Goal: Task Accomplishment & Management: Complete application form

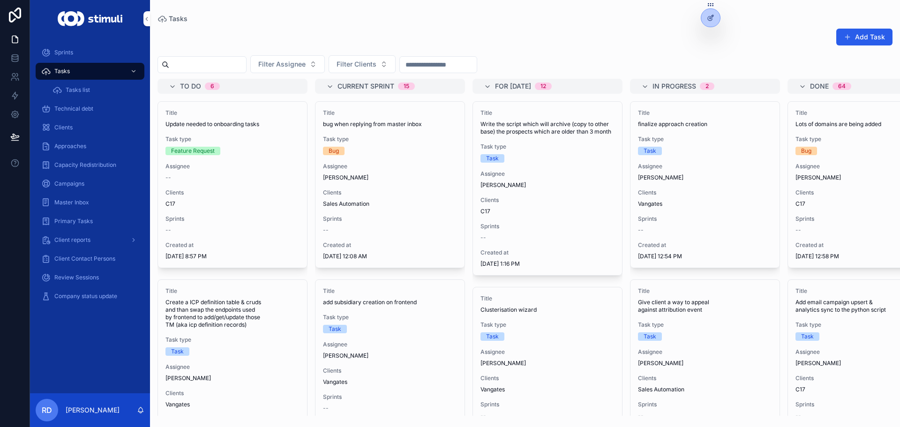
click at [446, 37] on div "Add Task" at bounding box center [525, 39] width 735 height 22
click at [377, 65] on span "Filter Clients" at bounding box center [357, 64] width 40 height 9
drag, startPoint x: 367, startPoint y: 27, endPoint x: 366, endPoint y: 34, distance: 7.1
click at [366, 34] on div "Add Task Filter Assignee Filter Clients To do 6 Title Update needed to onboardi…" at bounding box center [525, 219] width 750 height 393
click at [377, 64] on span "Filter Clients" at bounding box center [357, 64] width 40 height 9
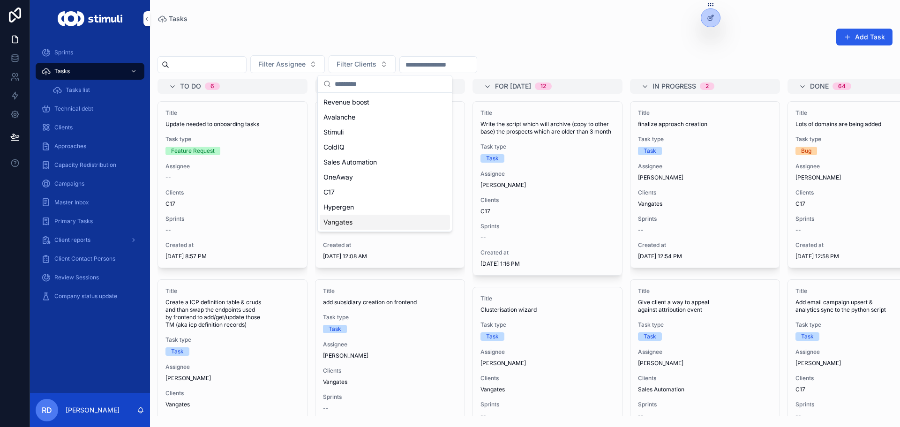
click at [358, 218] on div "Vangates" at bounding box center [385, 222] width 130 height 15
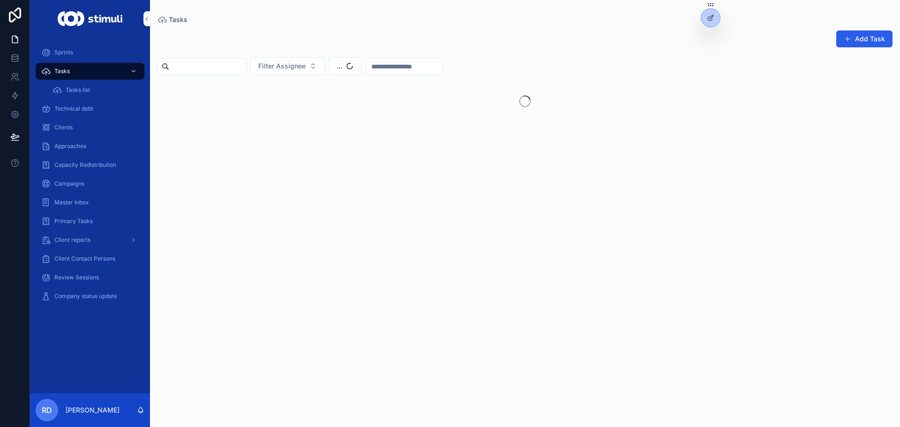
click at [481, 33] on div "Add Task" at bounding box center [525, 41] width 735 height 22
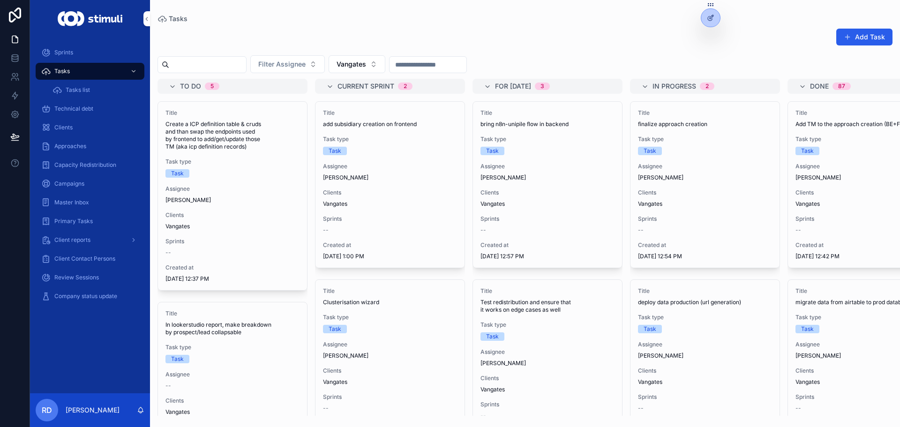
click at [385, 57] on button "Vangates" at bounding box center [357, 64] width 57 height 18
click at [343, 214] on div "C17" at bounding box center [380, 207] width 130 height 15
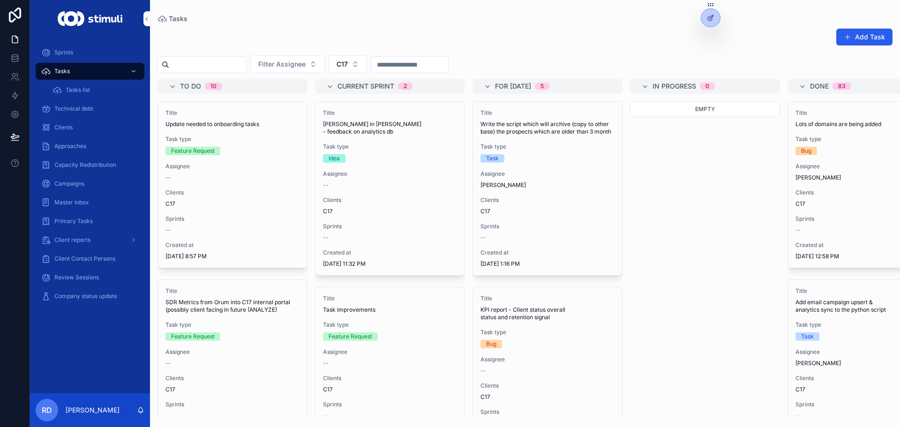
click at [527, 17] on div "Tasks" at bounding box center [525, 19] width 735 height 8
click at [250, 23] on div "Add Task Filter Assignee C17 To do 10 Title Update needed to onboarding tasks T…" at bounding box center [525, 219] width 750 height 393
click at [422, 15] on div "Tasks" at bounding box center [525, 19] width 735 height 8
click at [870, 42] on button "Add Task" at bounding box center [865, 37] width 56 height 17
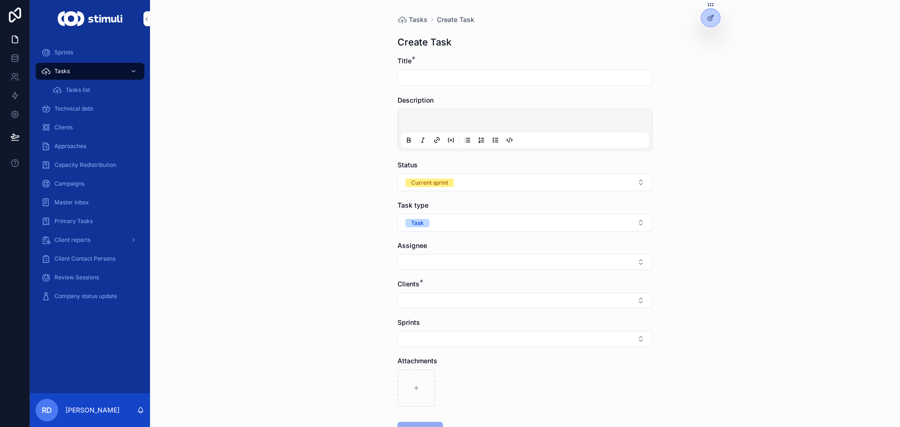
drag, startPoint x: 437, startPoint y: 75, endPoint x: 438, endPoint y: 82, distance: 6.7
click at [438, 82] on input "scrollable content" at bounding box center [525, 77] width 254 height 13
type input "*"
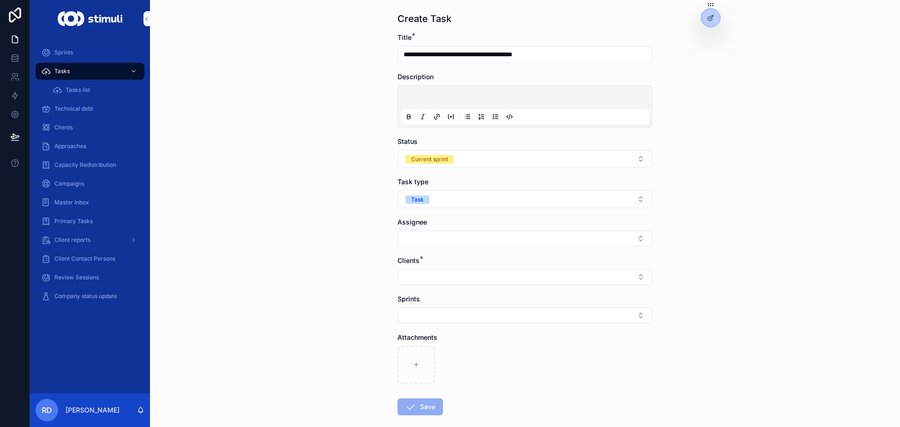
scroll to position [47, 0]
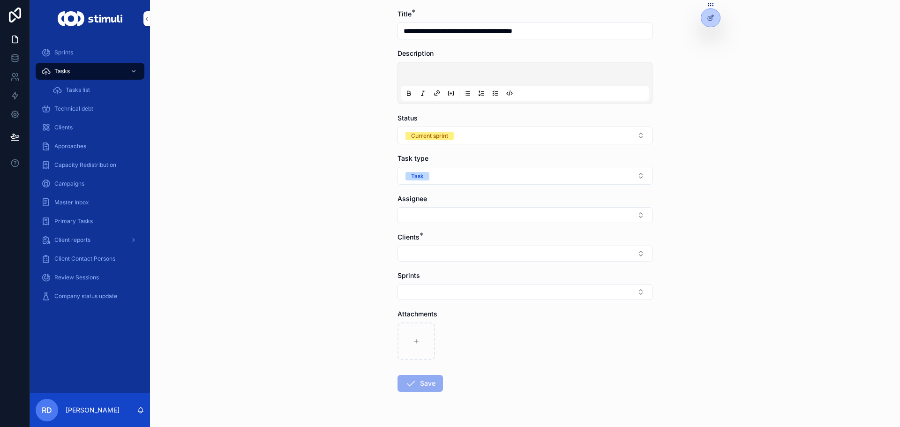
type input "**********"
click at [428, 248] on button "Select Button" at bounding box center [525, 254] width 255 height 16
click at [498, 382] on div "C17" at bounding box center [522, 380] width 130 height 15
click at [437, 222] on form "**********" at bounding box center [525, 231] width 255 height 445
click at [438, 219] on button "Select Button" at bounding box center [525, 215] width 255 height 16
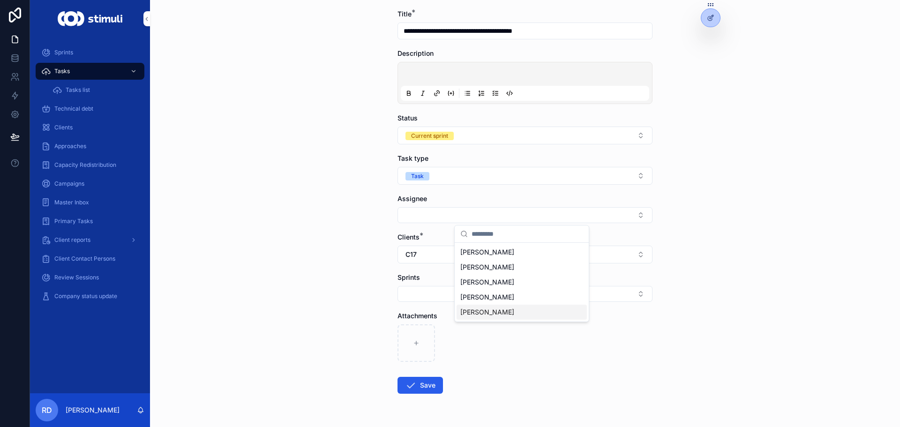
drag, startPoint x: 481, startPoint y: 309, endPoint x: 474, endPoint y: 316, distance: 9.9
click at [481, 309] on span "[PERSON_NAME]" at bounding box center [487, 312] width 54 height 9
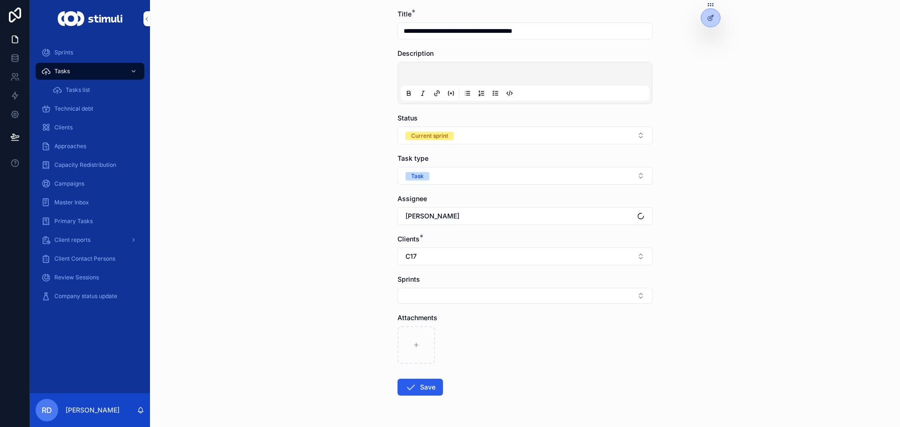
click at [424, 398] on form "**********" at bounding box center [525, 232] width 255 height 446
click at [431, 385] on button "Save" at bounding box center [420, 387] width 45 height 17
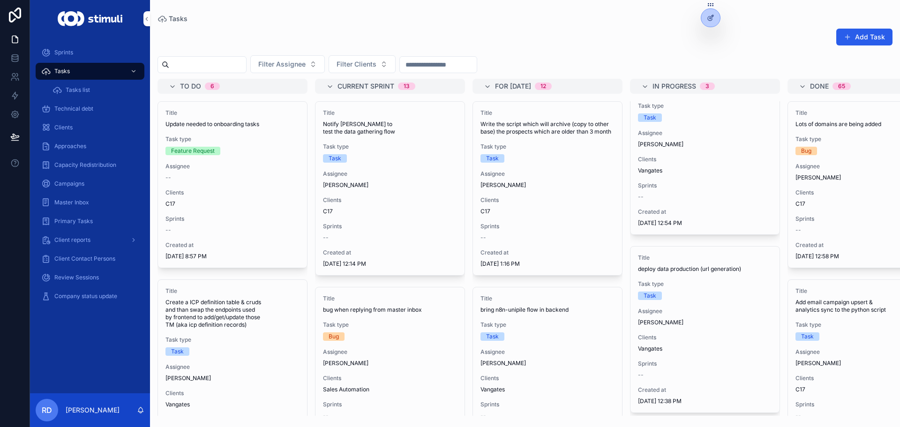
scroll to position [47, 0]
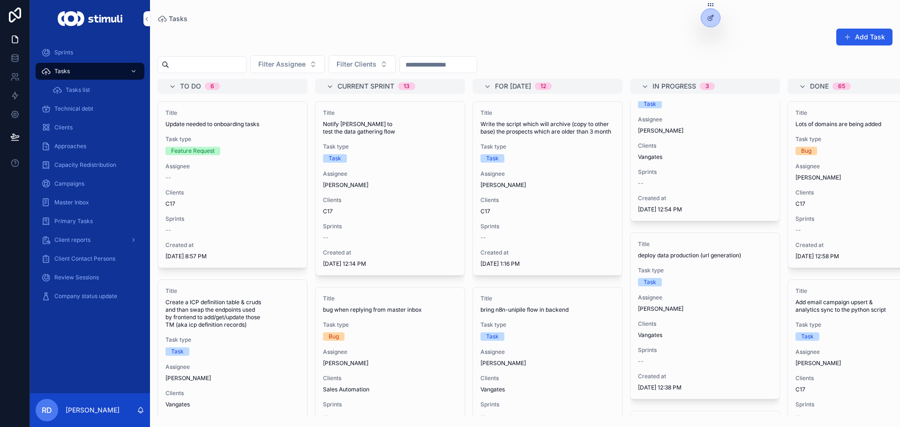
click at [377, 62] on span "Filter Clients" at bounding box center [357, 64] width 40 height 9
click at [361, 184] on div "OneAway" at bounding box center [385, 177] width 130 height 15
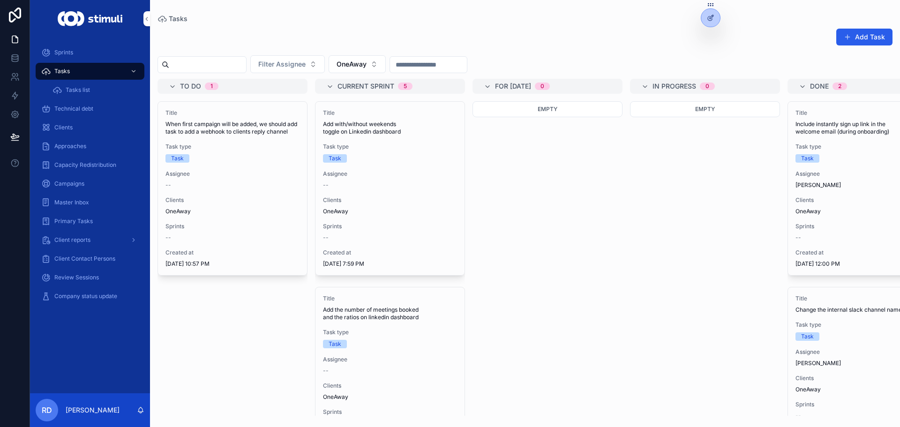
click at [372, 59] on button "OneAway" at bounding box center [357, 64] width 57 height 18
click at [364, 204] on div "C17" at bounding box center [380, 207] width 130 height 15
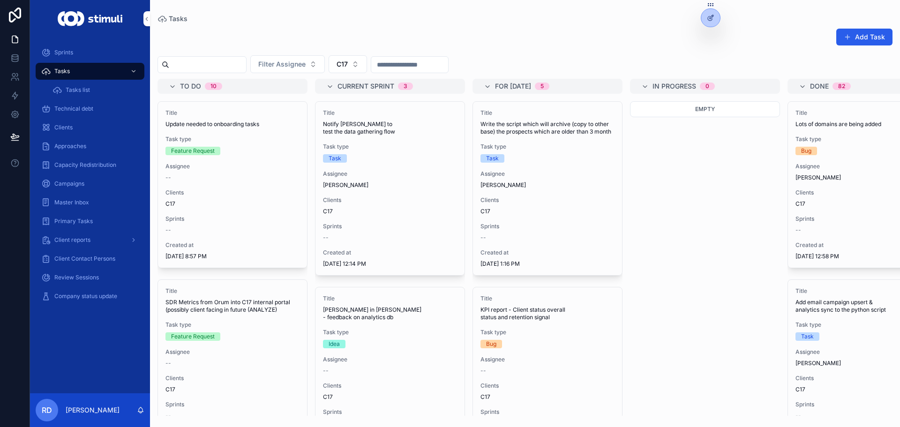
click at [551, 35] on div "Add Task" at bounding box center [525, 39] width 735 height 22
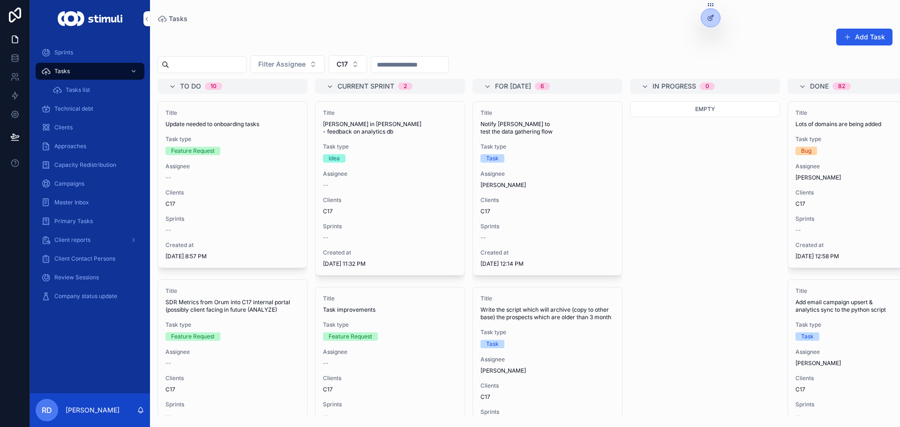
click at [543, 27] on div "Add Task Filter Assignee C17 To do 10 Title Update needed to onboarding tasks T…" at bounding box center [525, 219] width 750 height 393
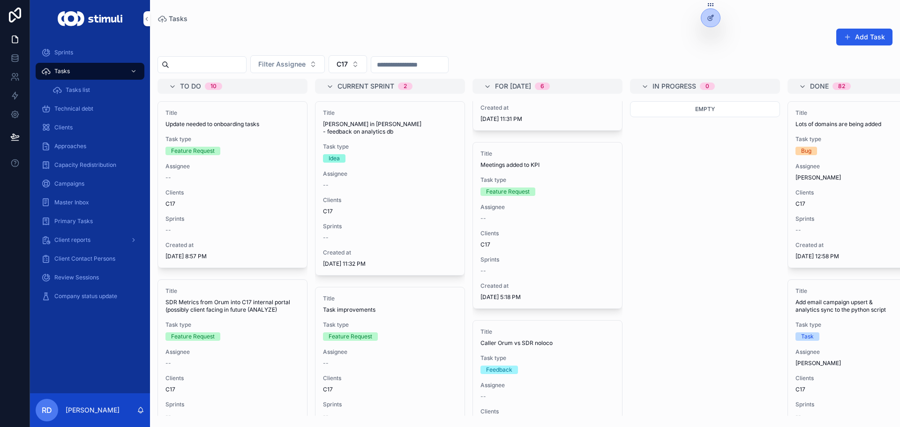
scroll to position [788, 0]
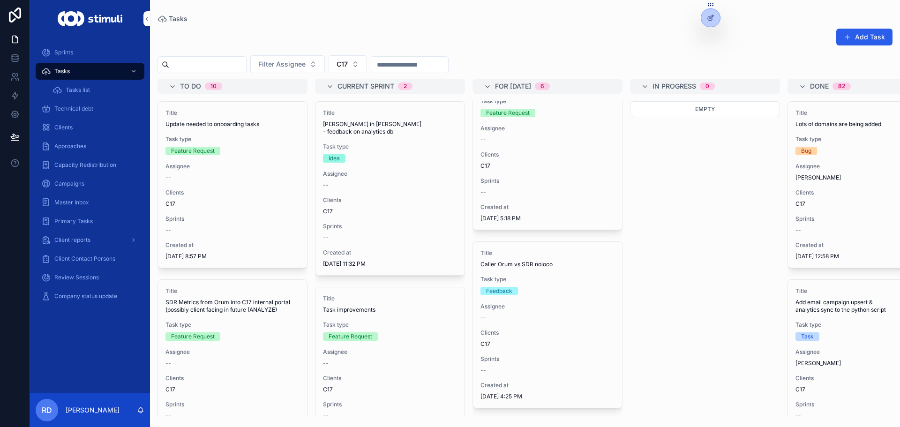
click at [876, 45] on div "Add Task" at bounding box center [858, 37] width 70 height 18
click at [884, 37] on button "Add Task" at bounding box center [865, 37] width 56 height 17
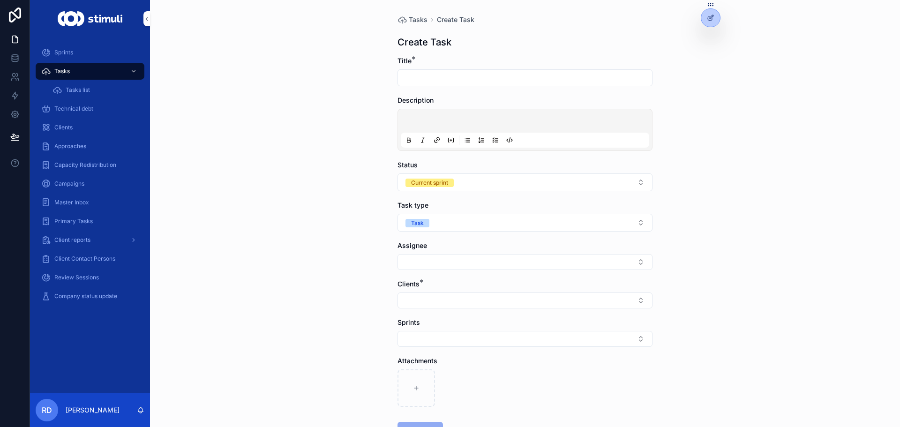
click at [452, 82] on input "scrollable content" at bounding box center [525, 77] width 254 height 13
click at [314, 204] on div "Tasks Create Task Create Task Title * *** Description Status Current sprint Tas…" at bounding box center [525, 213] width 750 height 427
click at [424, 74] on input "***" at bounding box center [525, 77] width 254 height 13
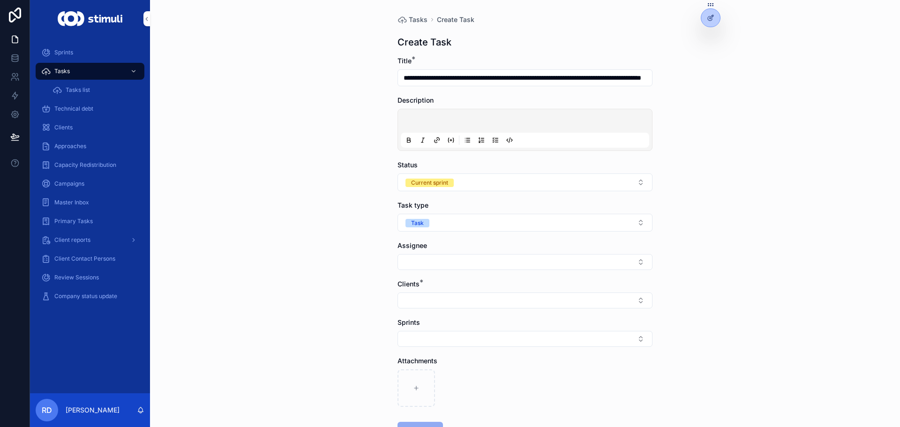
type input "**********"
click at [435, 257] on button "Select Button" at bounding box center [525, 262] width 255 height 16
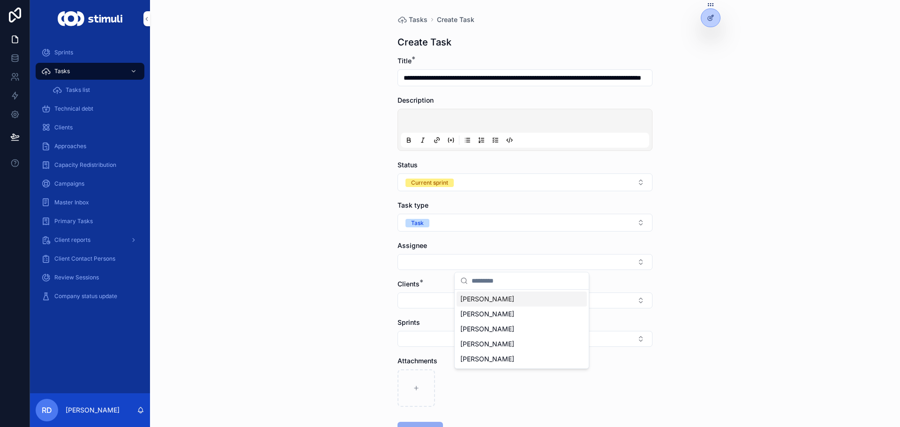
scroll to position [0, 0]
click at [489, 358] on span "[PERSON_NAME]" at bounding box center [487, 359] width 54 height 9
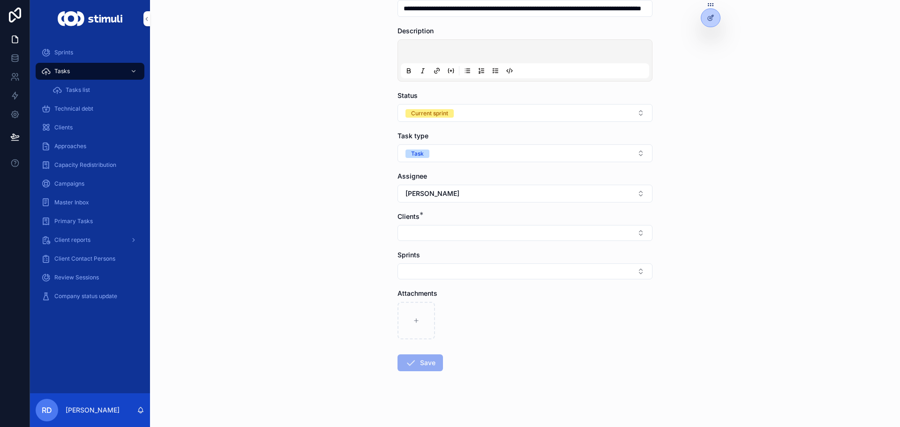
scroll to position [74, 0]
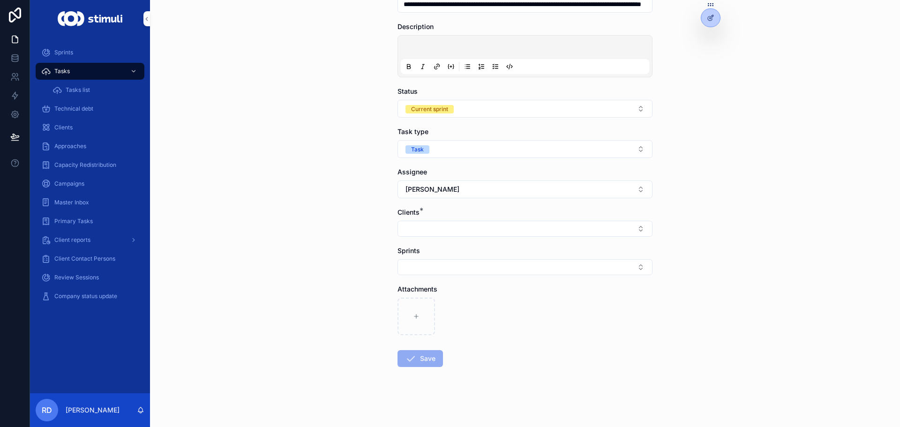
click at [446, 242] on form "**********" at bounding box center [525, 205] width 255 height 445
click at [453, 233] on button "Select Button" at bounding box center [525, 229] width 255 height 16
click at [489, 359] on div "C17" at bounding box center [522, 355] width 130 height 15
click at [433, 357] on button "Save" at bounding box center [420, 360] width 45 height 17
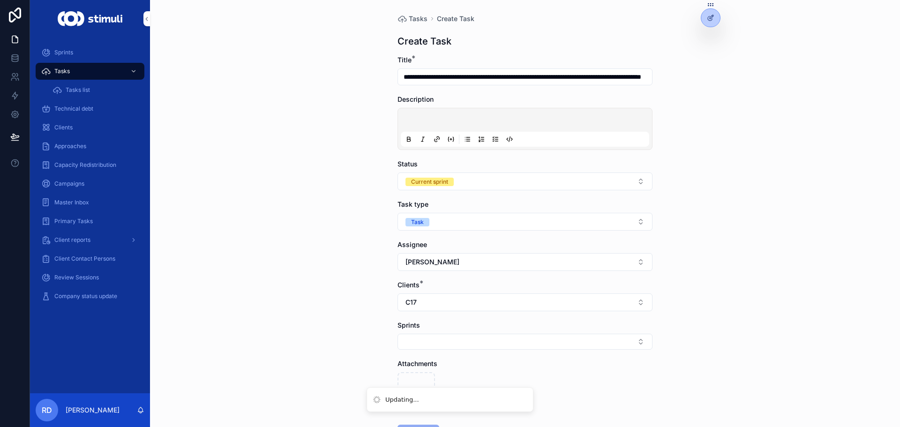
scroll to position [0, 0]
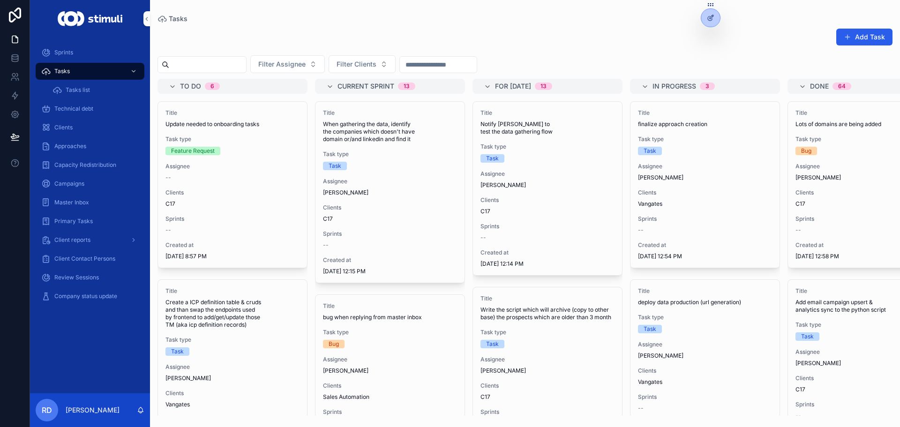
scroll to position [47, 0]
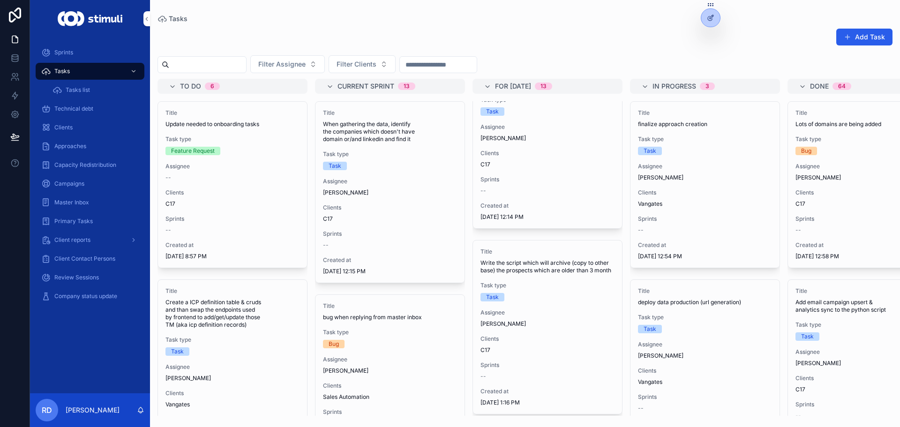
click at [396, 57] on button "Filter Clients" at bounding box center [362, 64] width 67 height 18
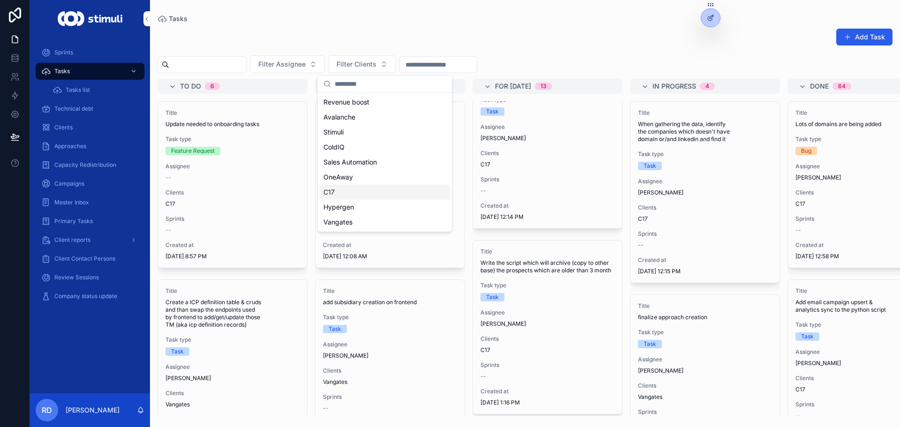
click at [339, 189] on div "C17" at bounding box center [385, 192] width 130 height 15
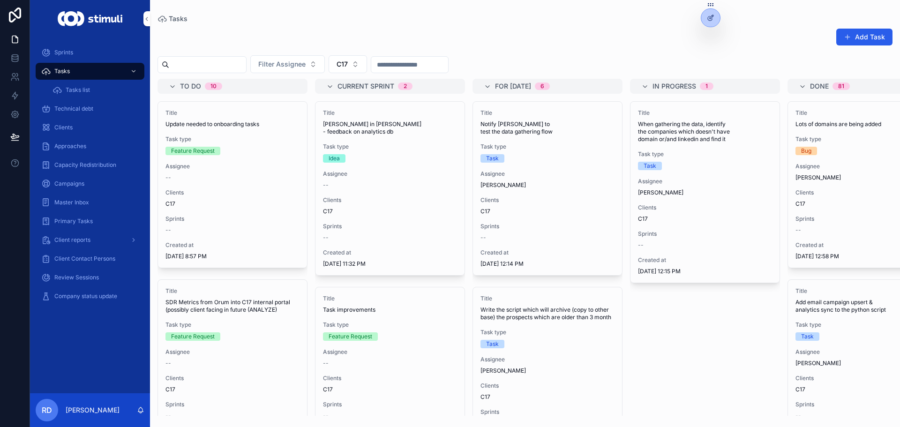
click at [860, 32] on button "Add Task" at bounding box center [865, 37] width 56 height 17
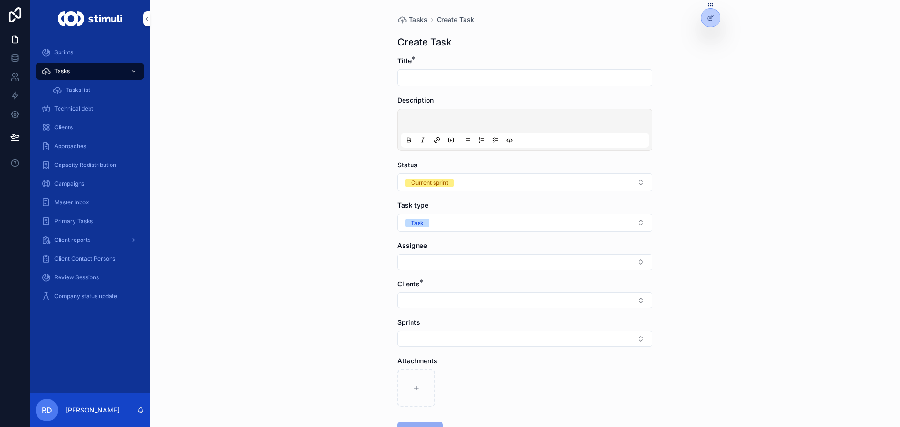
click at [435, 85] on div "scrollable content" at bounding box center [525, 77] width 255 height 17
click at [440, 75] on input "scrollable content" at bounding box center [525, 77] width 254 height 13
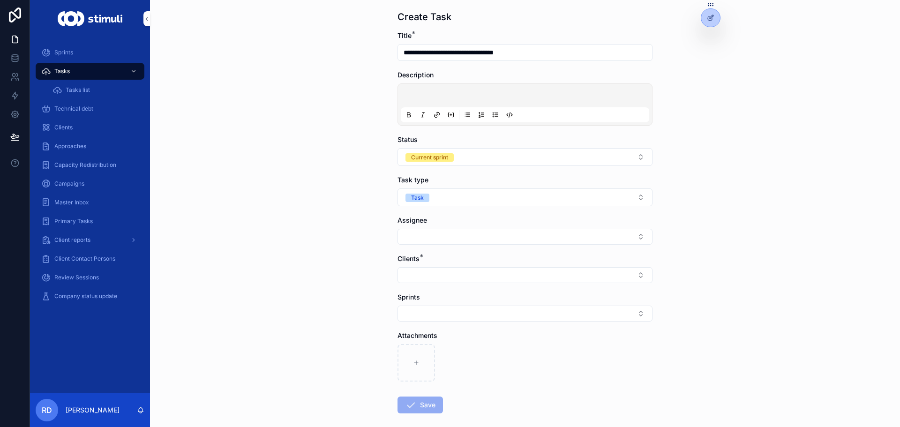
scroll to position [47, 0]
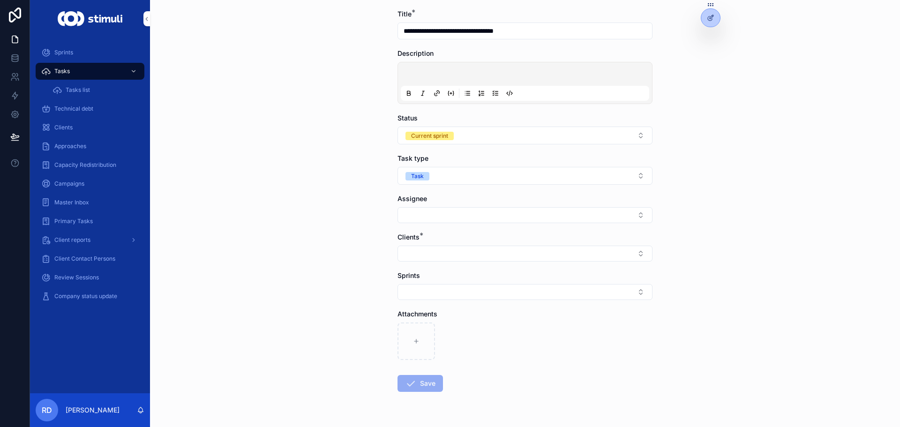
type input "**********"
click at [426, 212] on button "Select Button" at bounding box center [525, 215] width 255 height 16
click at [506, 310] on span "[PERSON_NAME]" at bounding box center [487, 312] width 54 height 9
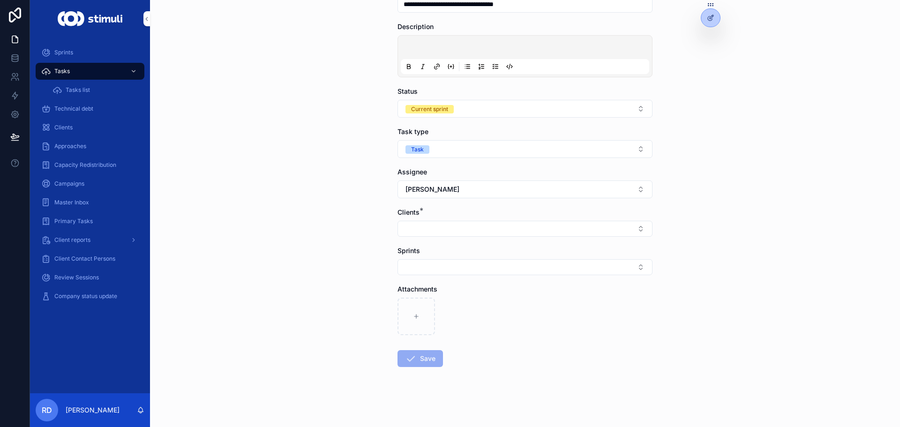
click at [439, 229] on button "Select Button" at bounding box center [525, 229] width 255 height 16
click at [478, 357] on div "C17" at bounding box center [522, 355] width 130 height 15
click at [354, 291] on div "**********" at bounding box center [525, 139] width 750 height 427
click at [430, 363] on button "Save" at bounding box center [420, 360] width 45 height 17
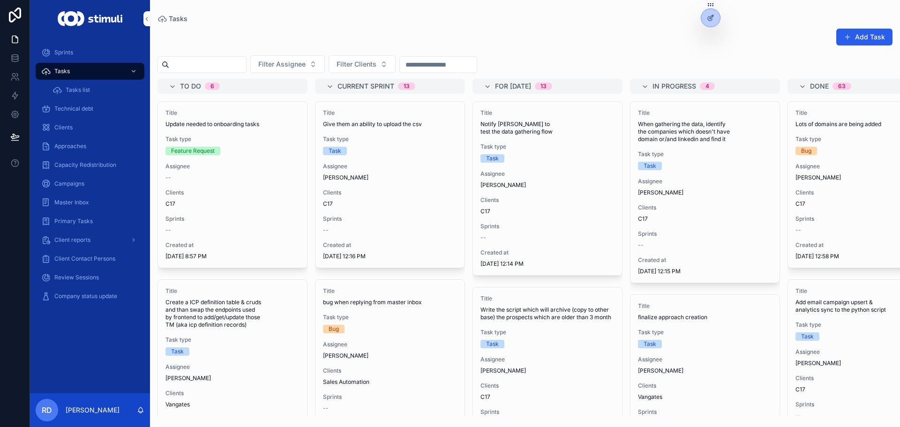
scroll to position [281, 0]
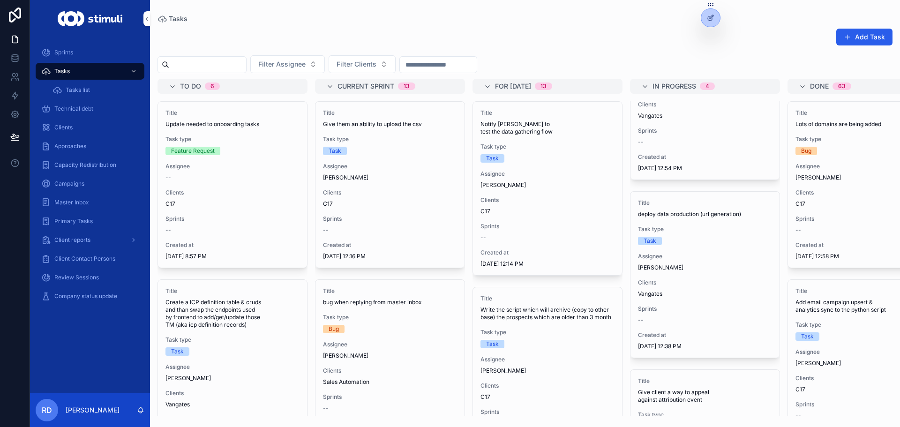
click at [382, 55] on div "Add Task Filter Assignee Filter Clients To do 6 Title Update needed to onboardi…" at bounding box center [525, 219] width 750 height 393
click at [377, 62] on span "Filter Clients" at bounding box center [357, 64] width 40 height 9
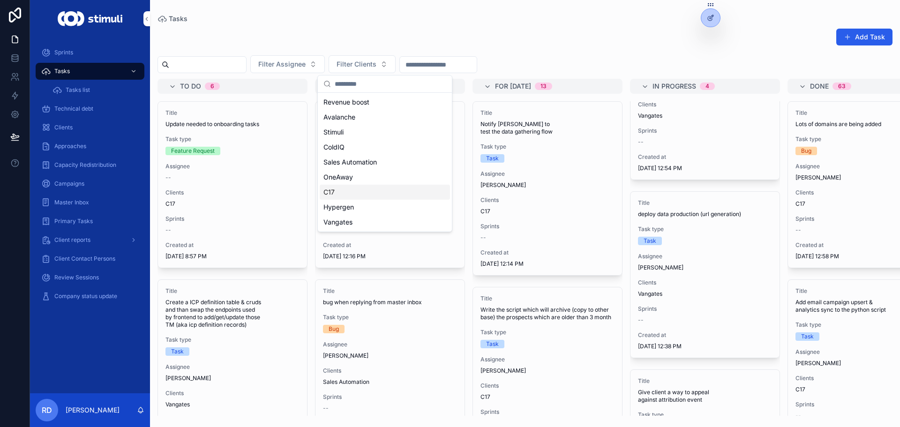
click at [354, 192] on div "C17" at bounding box center [385, 192] width 130 height 15
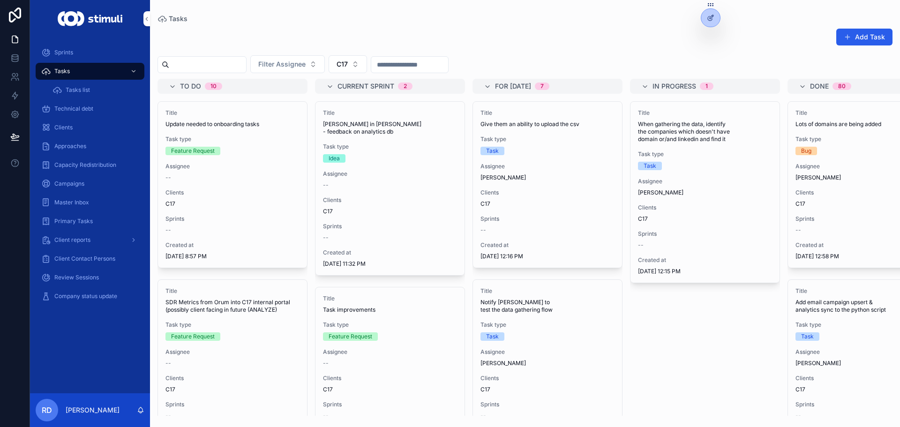
click at [545, 34] on div "Add Task" at bounding box center [525, 39] width 735 height 22
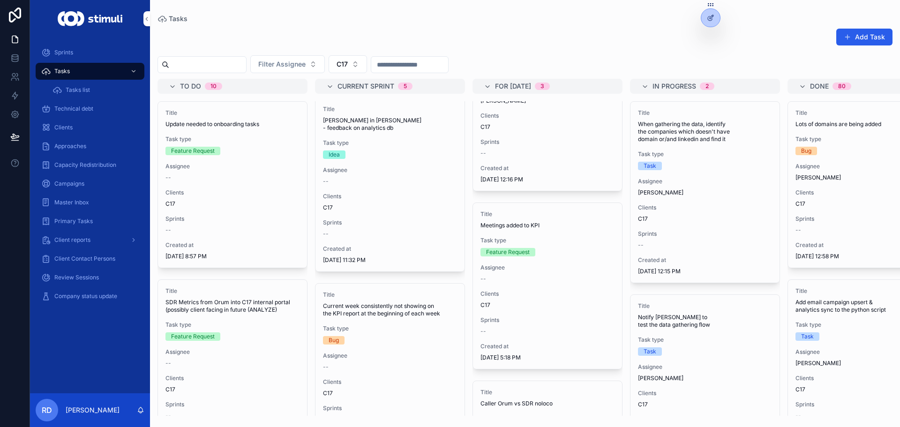
scroll to position [188, 0]
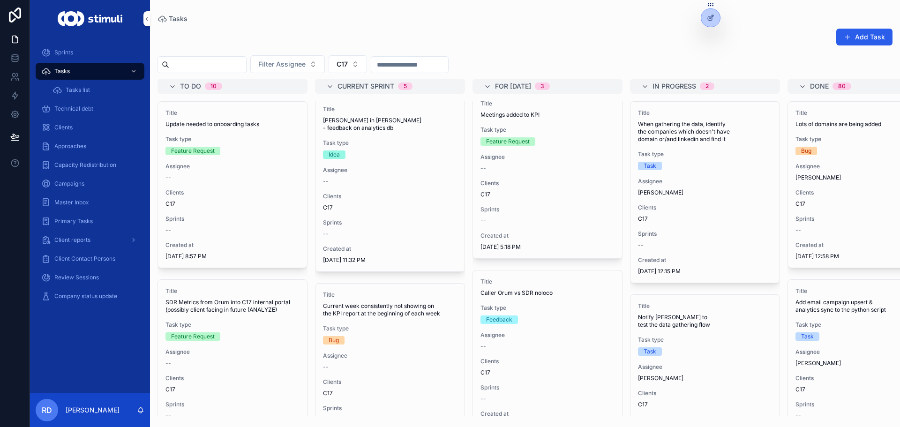
click at [518, 294] on span "Caller Orum vs SDR noloco" at bounding box center [548, 293] width 134 height 8
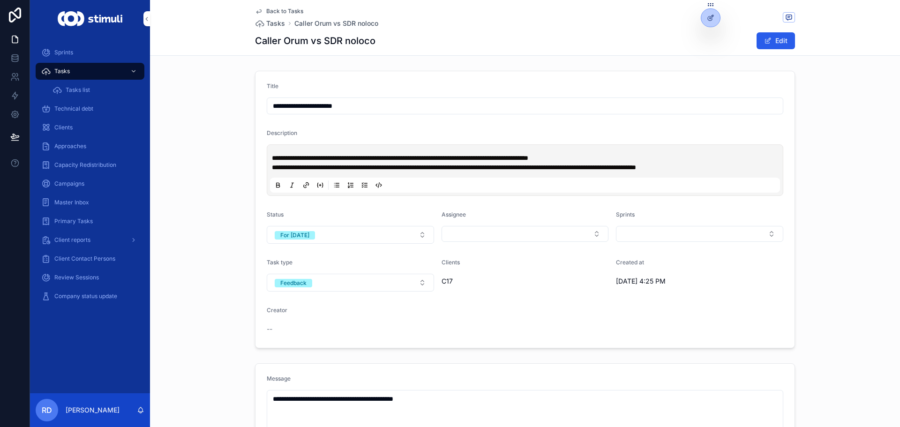
click at [277, 23] on span "Tasks" at bounding box center [275, 23] width 19 height 9
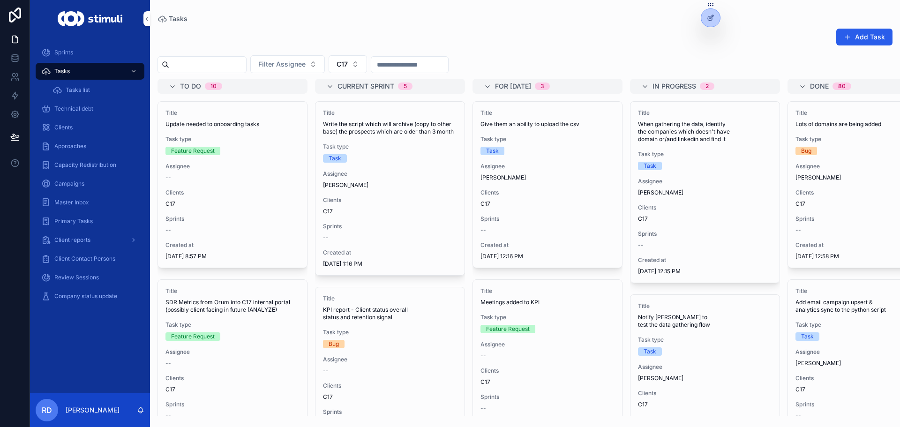
click at [528, 19] on div "Tasks" at bounding box center [525, 19] width 735 height 8
click at [568, 41] on div "Add Task" at bounding box center [525, 39] width 735 height 22
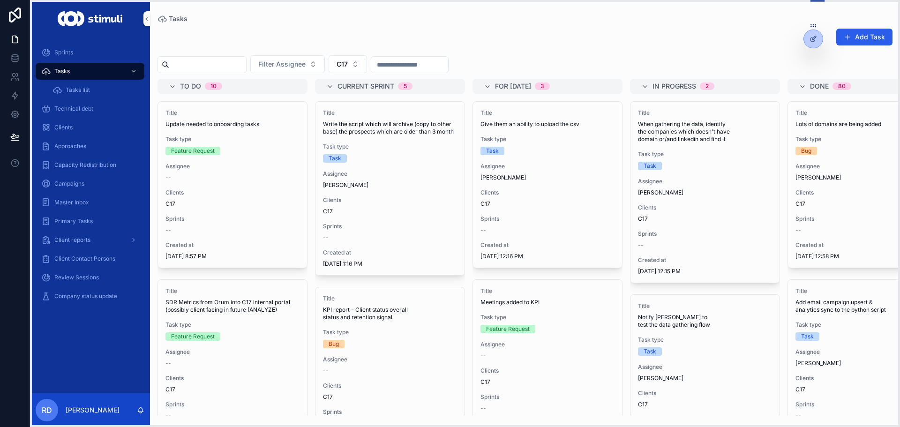
drag, startPoint x: 709, startPoint y: 3, endPoint x: 811, endPoint y: 24, distance: 104.8
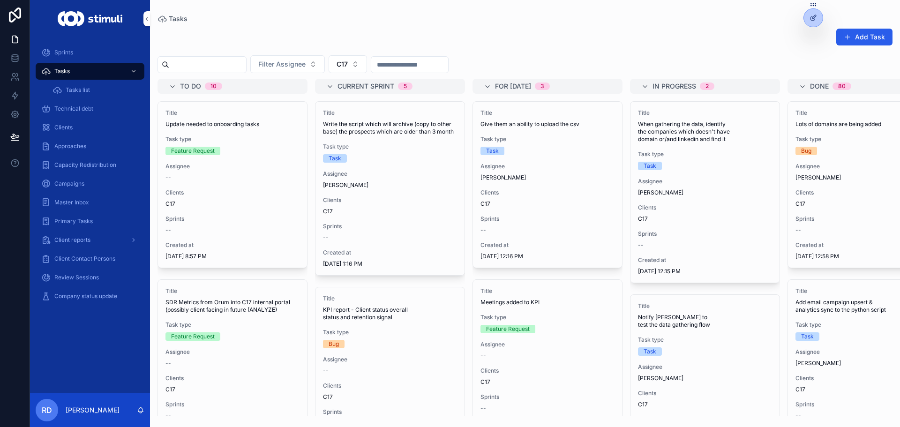
drag, startPoint x: 505, startPoint y: 59, endPoint x: 201, endPoint y: 58, distance: 304.3
click at [201, 58] on div "Filter Assignee C17" at bounding box center [525, 64] width 750 height 18
click at [207, 39] on div "Add Task" at bounding box center [525, 39] width 735 height 22
drag, startPoint x: 189, startPoint y: 17, endPoint x: 267, endPoint y: 19, distance: 77.9
click at [267, 19] on div "Tasks" at bounding box center [525, 19] width 735 height 8
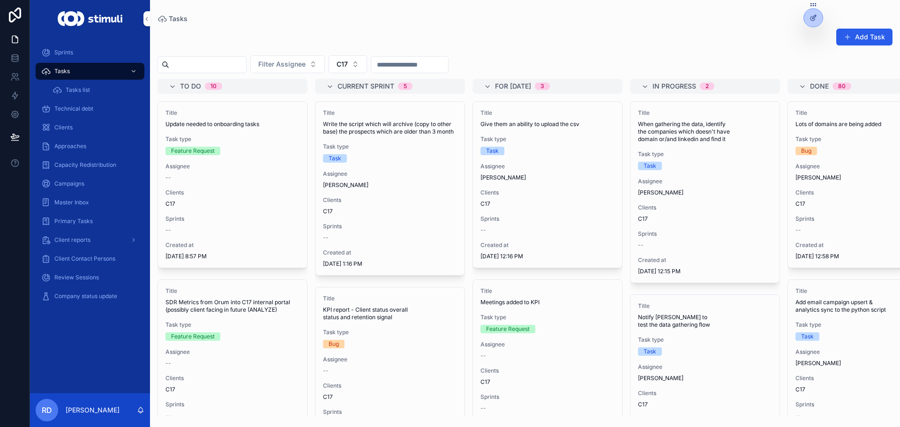
click at [267, 19] on div "Tasks" at bounding box center [525, 19] width 735 height 8
click at [677, 139] on span "When gathering the data, identify the companies which doesn't have domain or/an…" at bounding box center [705, 132] width 134 height 23
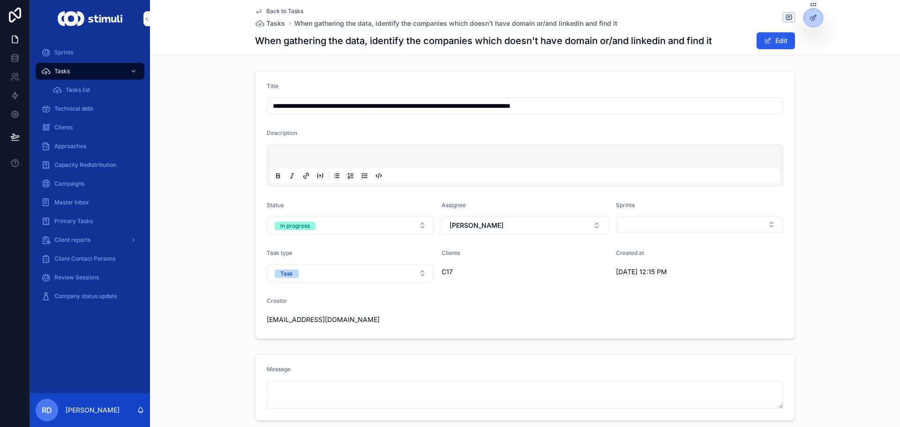
click at [282, 12] on span "Back to Tasks" at bounding box center [284, 12] width 37 height 8
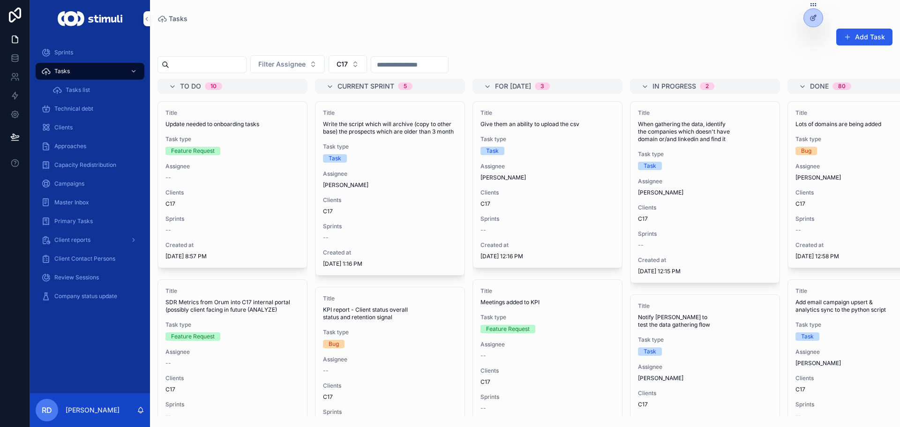
click at [607, 18] on div "Tasks" at bounding box center [525, 19] width 735 height 8
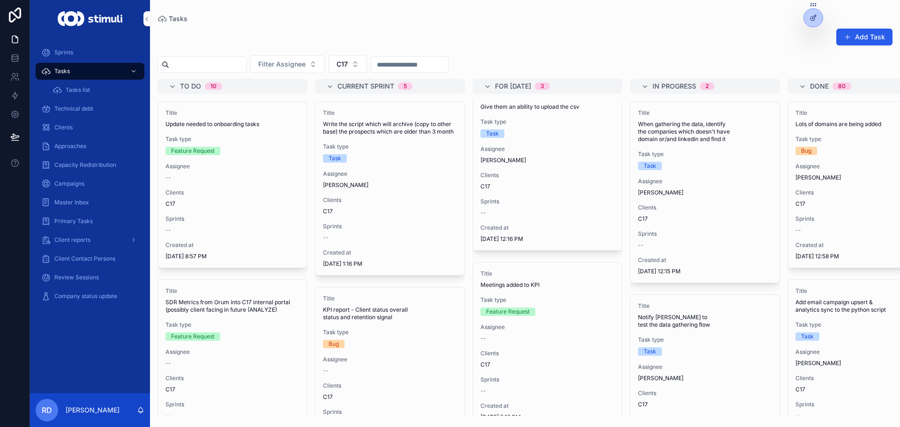
scroll to position [47, 0]
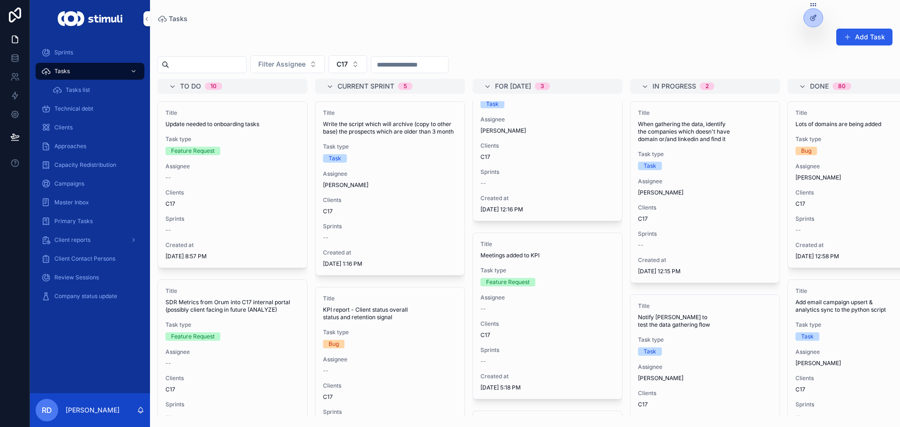
click at [526, 260] on div "Title Meetings added to KPI Task type Feature Request Assignee -- Clients C17 S…" at bounding box center [547, 316] width 149 height 166
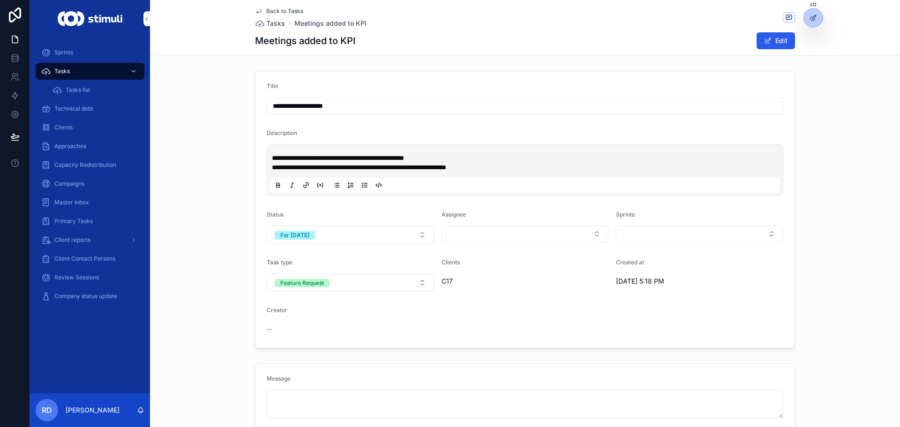
click at [276, 25] on span "Tasks" at bounding box center [275, 23] width 19 height 9
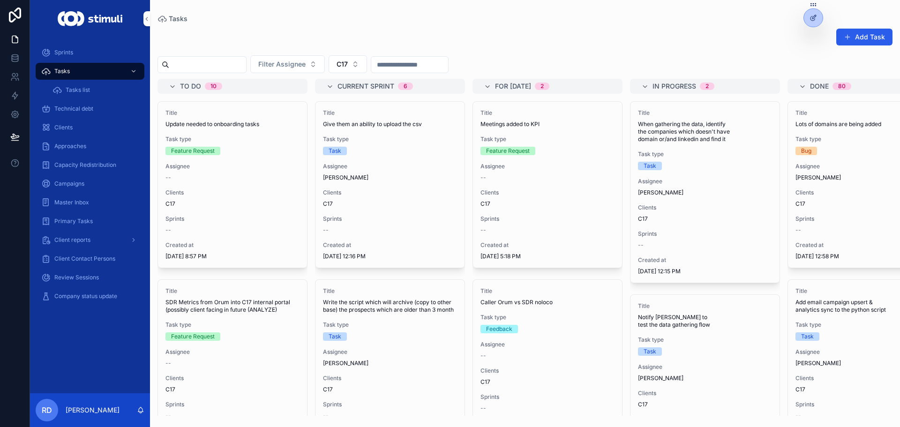
click at [528, 180] on div "--" at bounding box center [548, 178] width 134 height 8
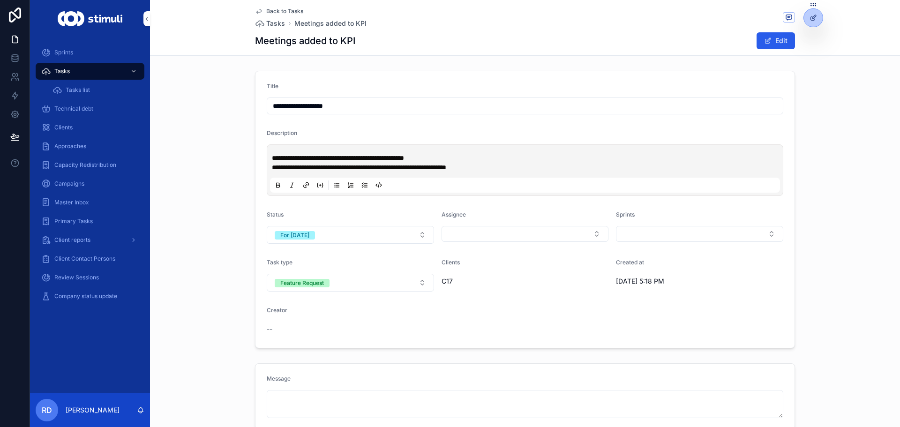
click at [219, 136] on div "**********" at bounding box center [525, 209] width 750 height 285
click at [273, 4] on div "Back to Tasks Tasks Meetings added to KPI Meetings added to KPI Edit" at bounding box center [525, 27] width 540 height 55
click at [280, 9] on span "Back to Tasks" at bounding box center [284, 12] width 37 height 8
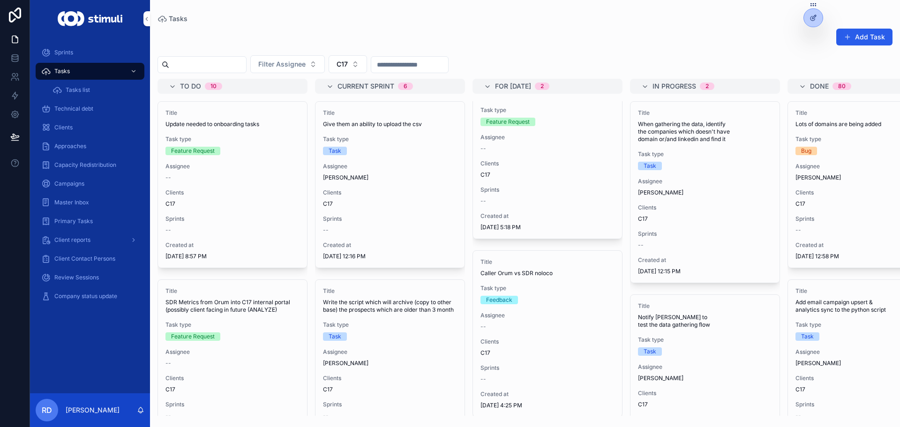
scroll to position [45, 0]
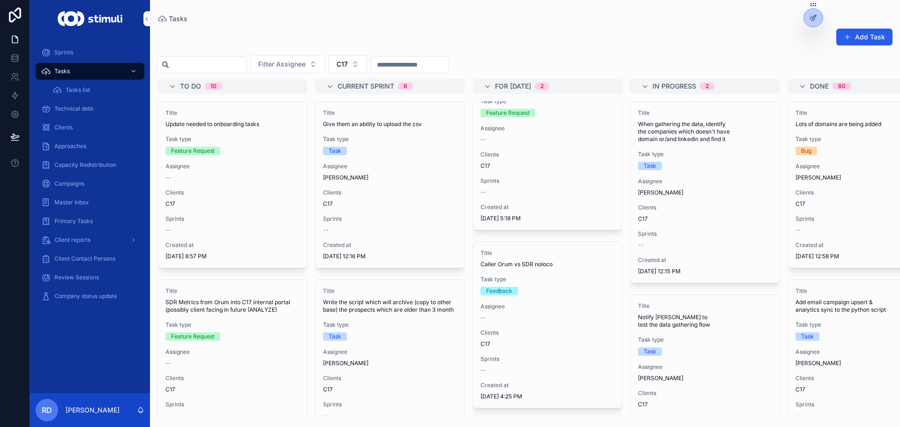
click at [536, 261] on span "Caller Orum vs SDR noloco" at bounding box center [548, 265] width 134 height 8
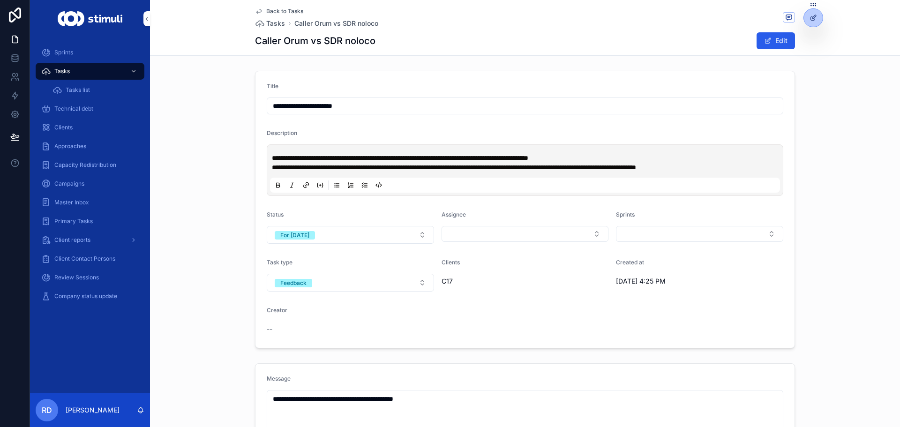
click at [271, 23] on span "Tasks" at bounding box center [275, 23] width 19 height 9
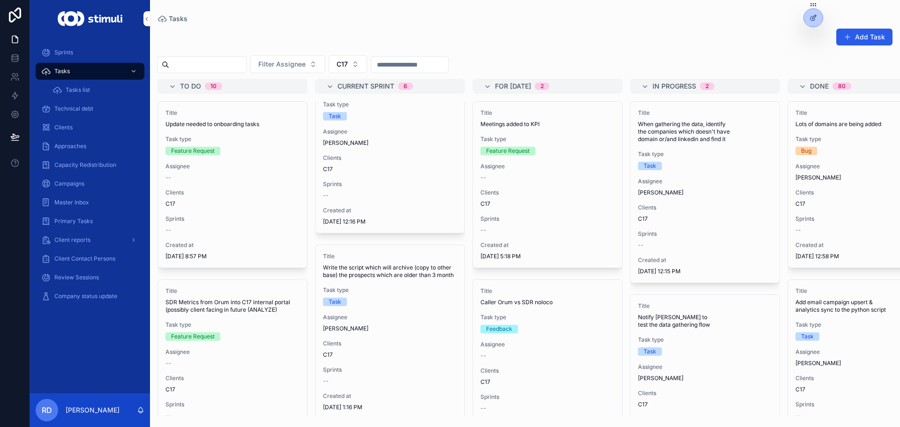
scroll to position [94, 0]
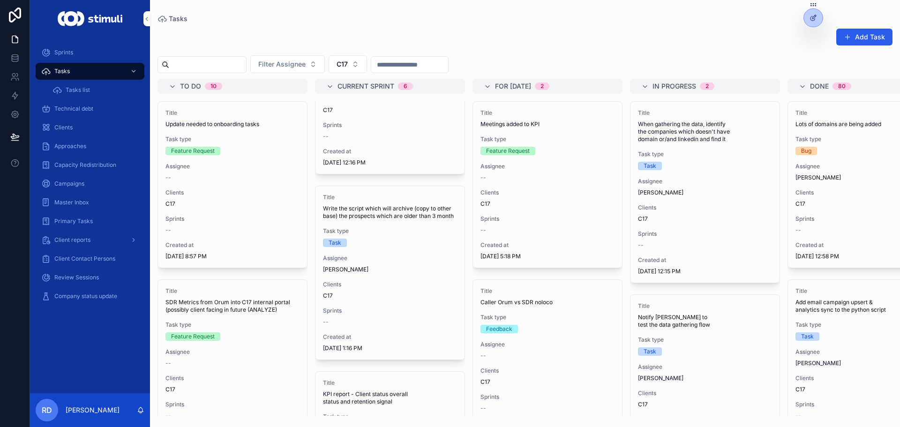
click at [359, 235] on span "Task type" at bounding box center [390, 231] width 134 height 8
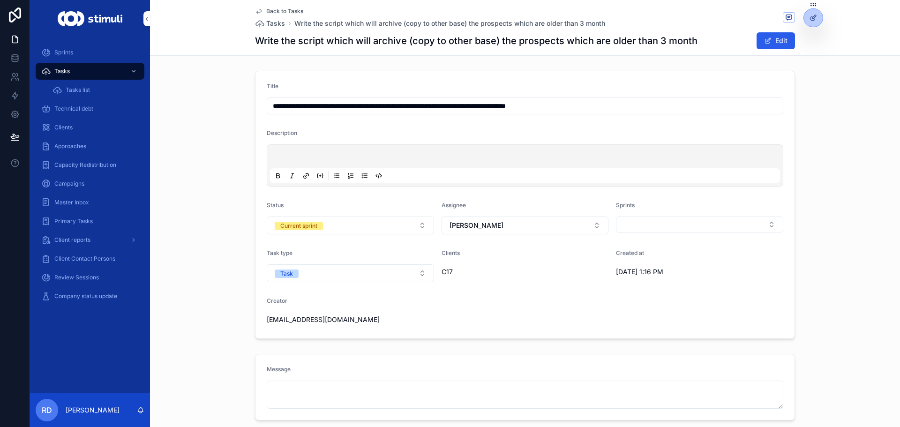
click at [276, 26] on span "Tasks" at bounding box center [275, 23] width 19 height 9
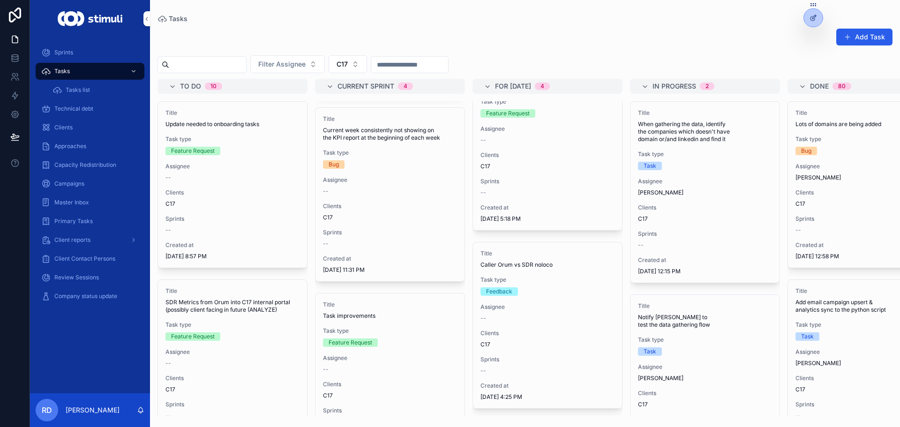
scroll to position [424, 0]
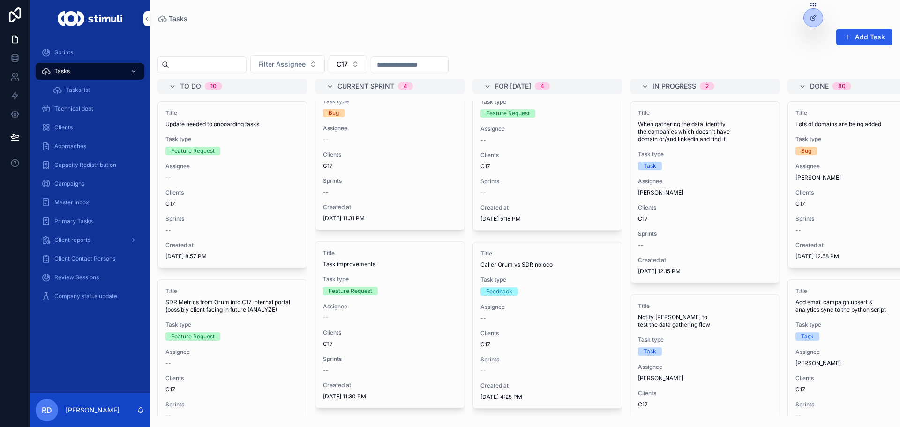
click at [391, 287] on div "Feature Request" at bounding box center [390, 291] width 134 height 8
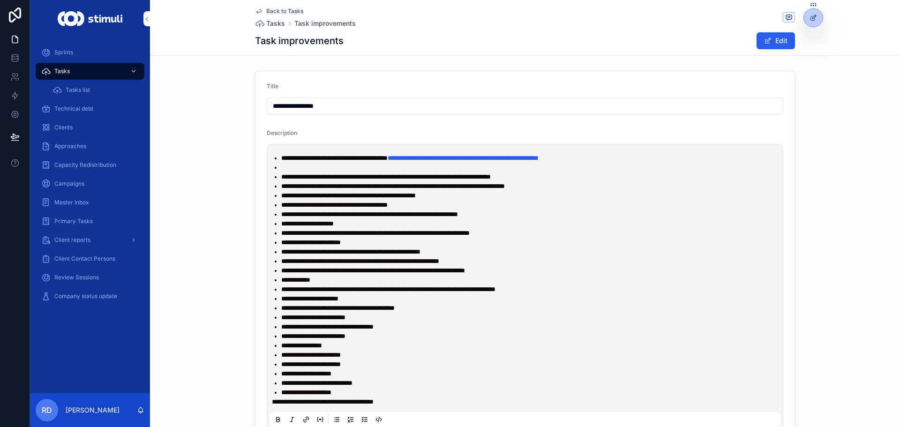
click at [270, 26] on span "Tasks" at bounding box center [275, 23] width 19 height 9
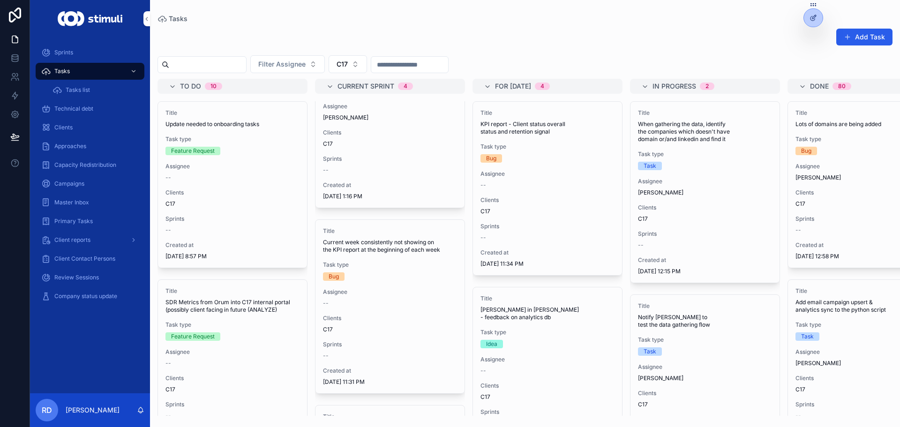
scroll to position [236, 0]
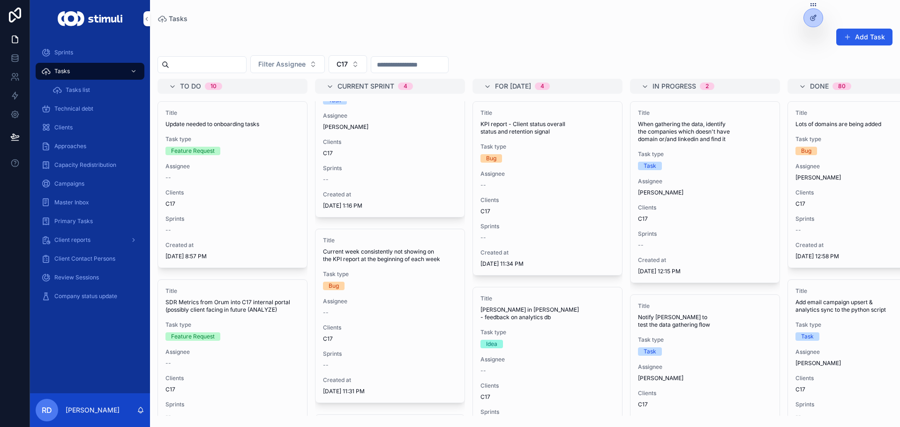
click at [394, 278] on span "Task type" at bounding box center [390, 275] width 134 height 8
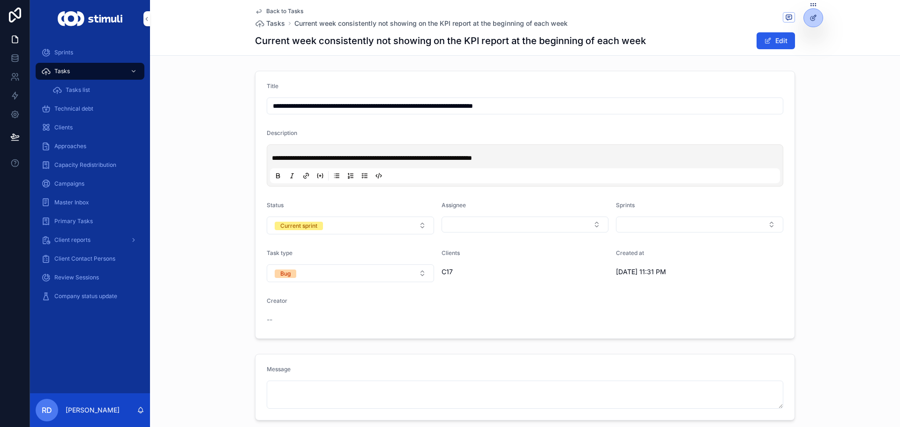
click at [219, 143] on div "**********" at bounding box center [525, 205] width 750 height 276
click at [276, 14] on span "Back to Tasks" at bounding box center [284, 12] width 37 height 8
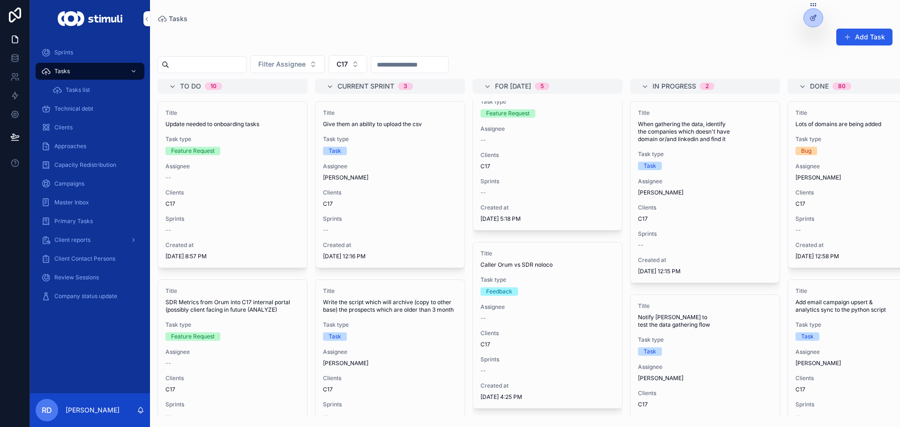
click at [574, 20] on div "Tasks" at bounding box center [525, 19] width 735 height 8
